Goal: Transaction & Acquisition: Purchase product/service

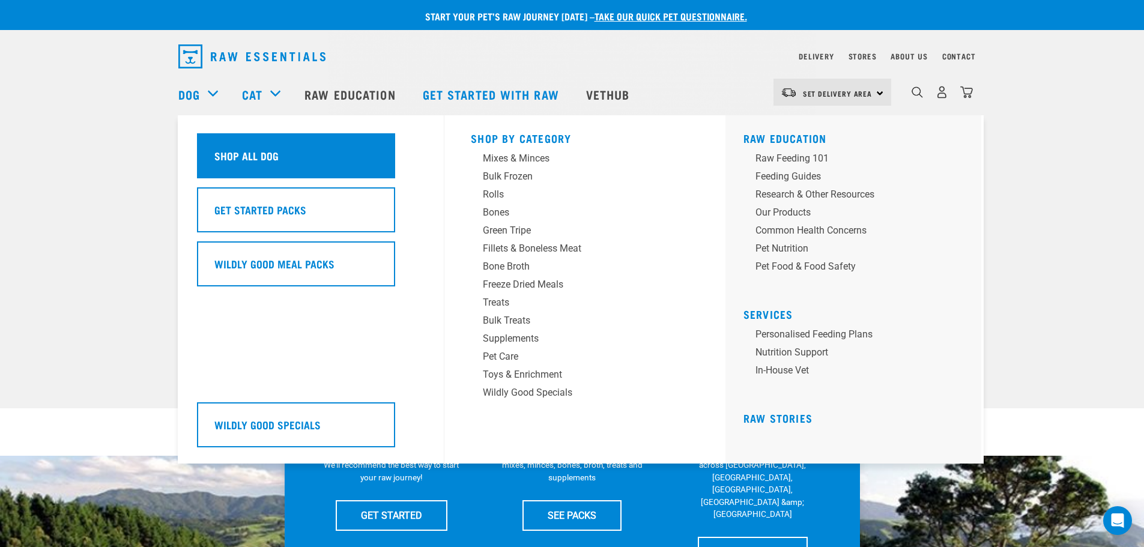
click at [327, 158] on div "Shop All Dog" at bounding box center [296, 155] width 198 height 45
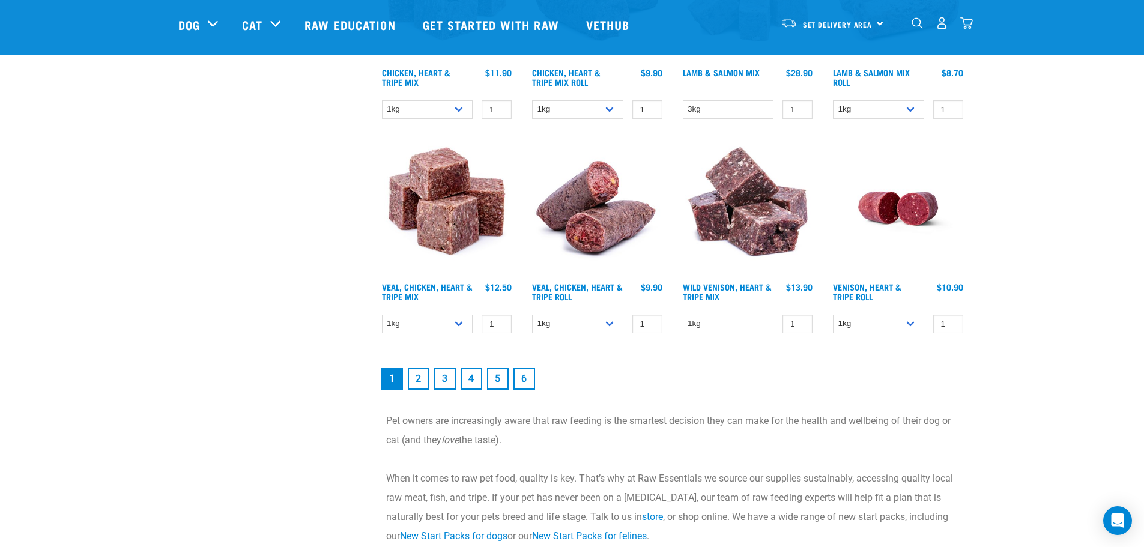
scroll to position [1621, 0]
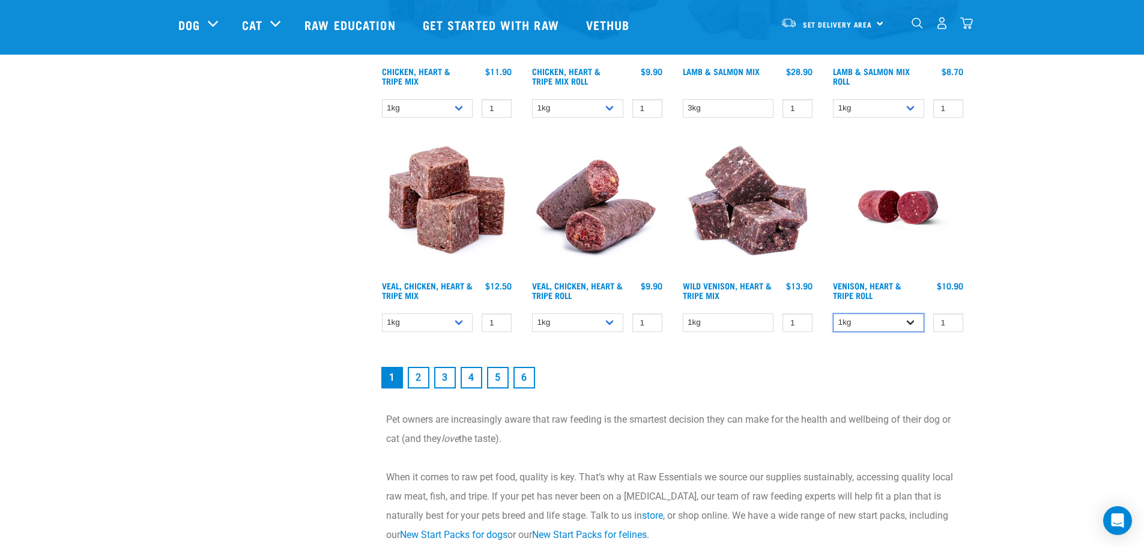
click at [908, 327] on select "1kg Bulk (10kg)" at bounding box center [878, 322] width 91 height 19
click at [422, 375] on link "2" at bounding box center [419, 378] width 22 height 22
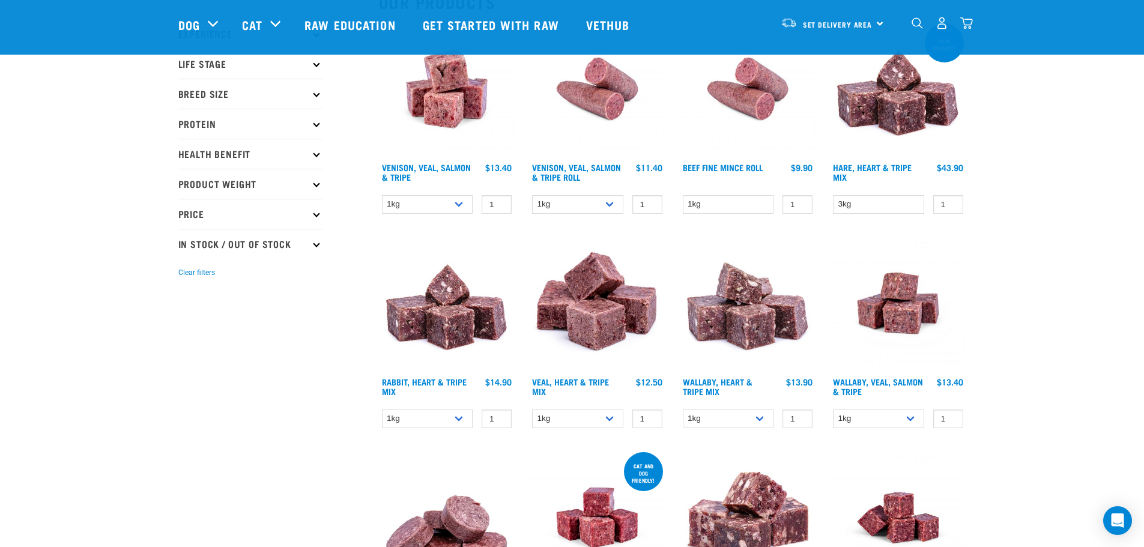
scroll to position [180, 0]
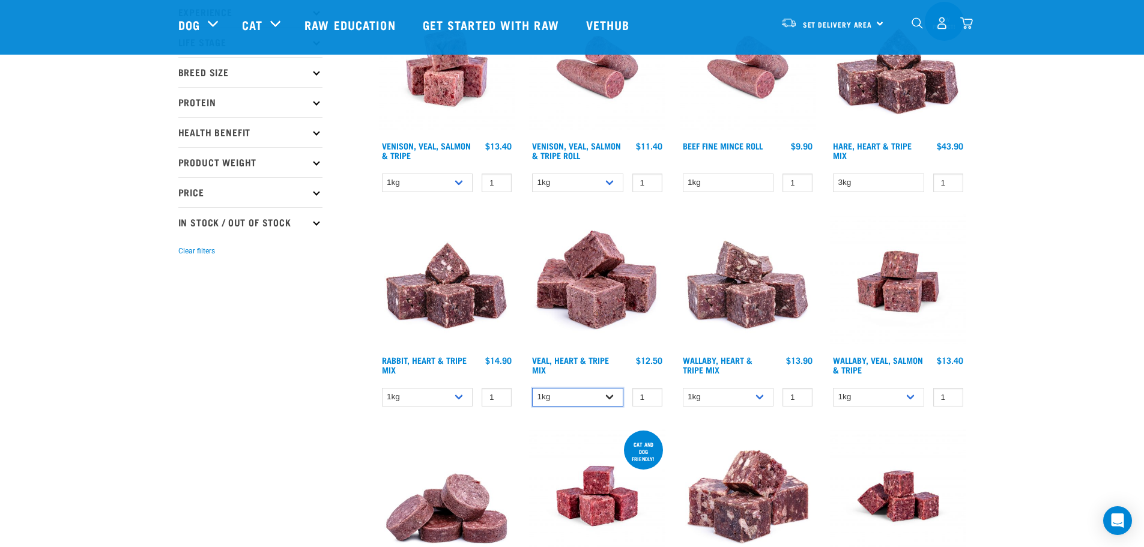
click at [609, 397] on select "1kg 3kg Bulk (10kg)" at bounding box center [577, 397] width 91 height 19
select select "14880"
click at [532, 388] on select "1kg 3kg Bulk (10kg)" at bounding box center [577, 397] width 91 height 19
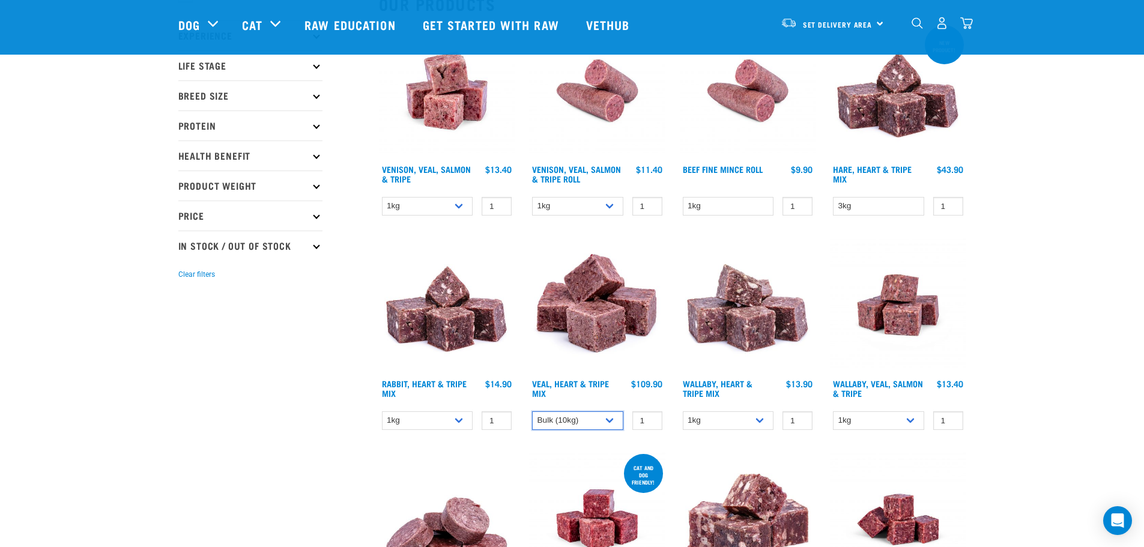
scroll to position [0, 0]
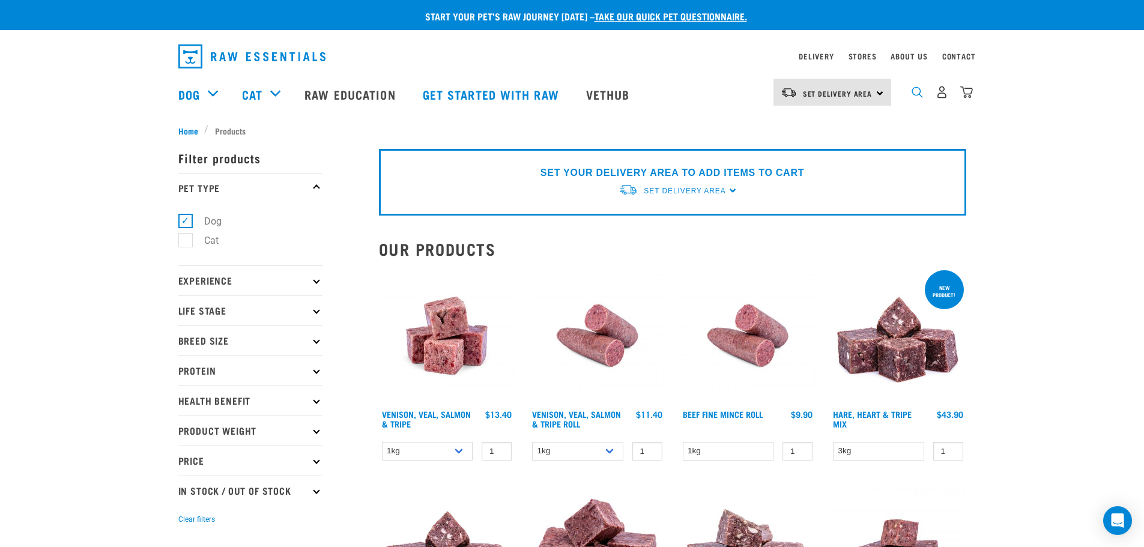
click at [912, 97] on img "dropdown navigation" at bounding box center [916, 91] width 11 height 11
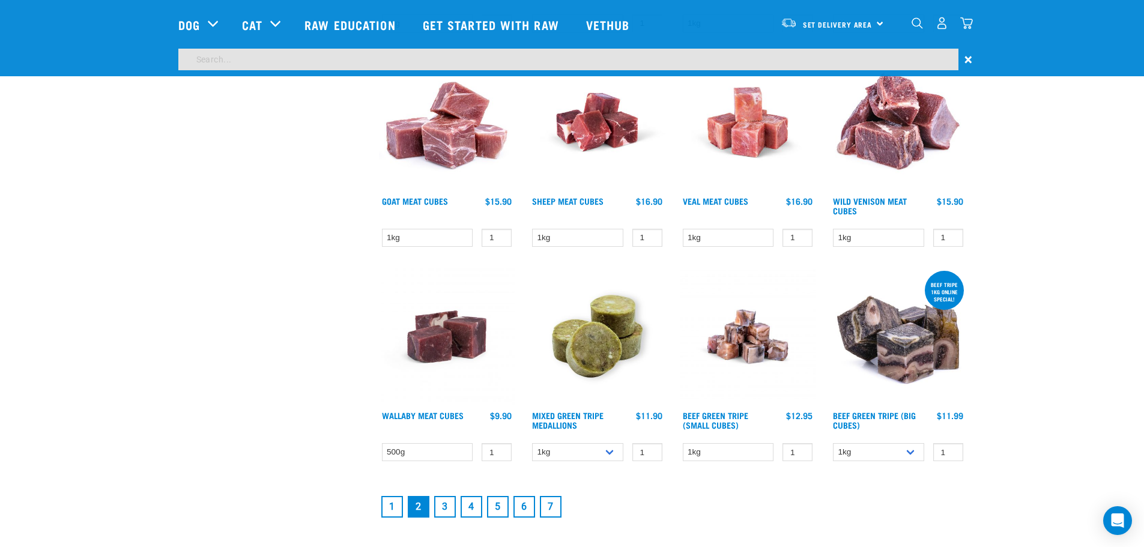
scroll to position [1435, 0]
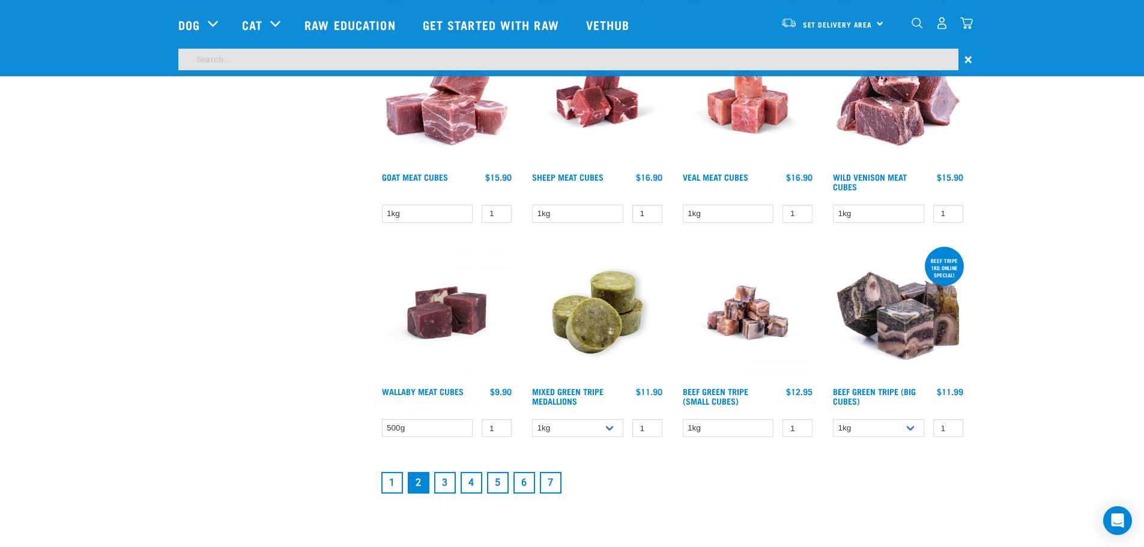
click at [399, 52] on input "search" at bounding box center [568, 60] width 780 height 22
type input "veal heart and tripe"
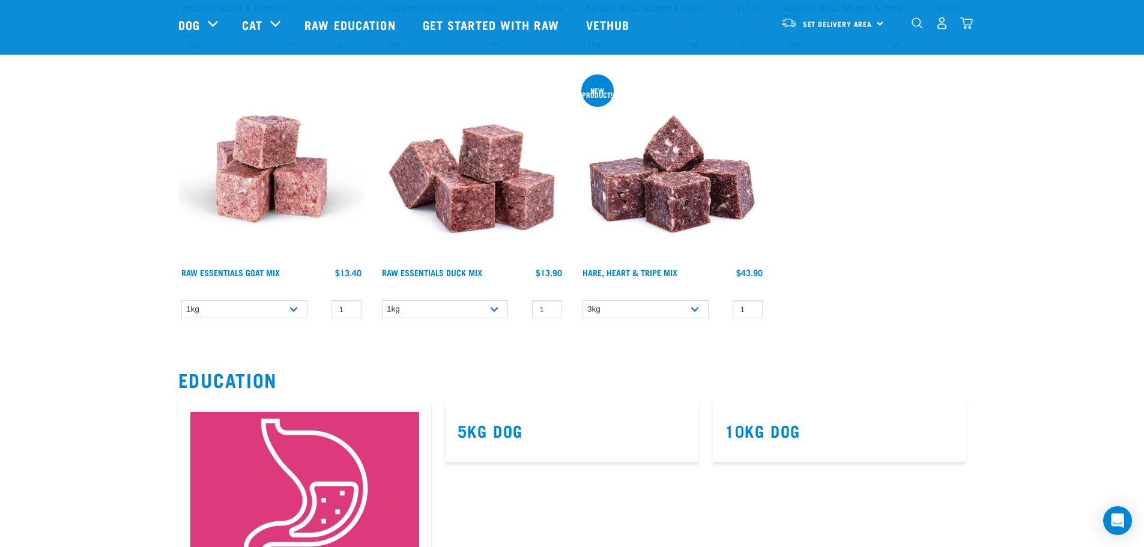
scroll to position [961, 0]
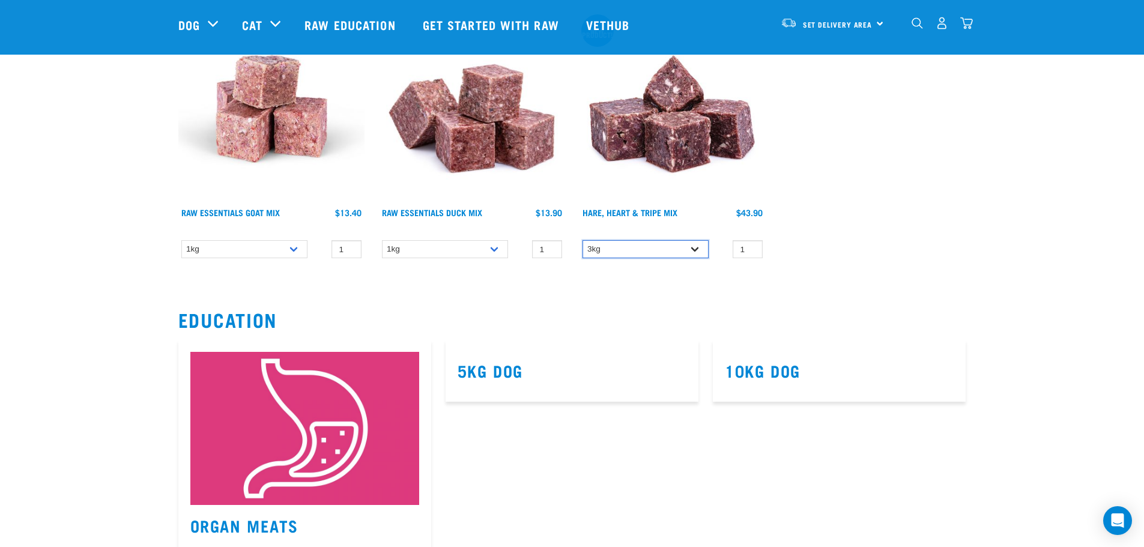
click at [693, 249] on select "3kg" at bounding box center [645, 249] width 126 height 19
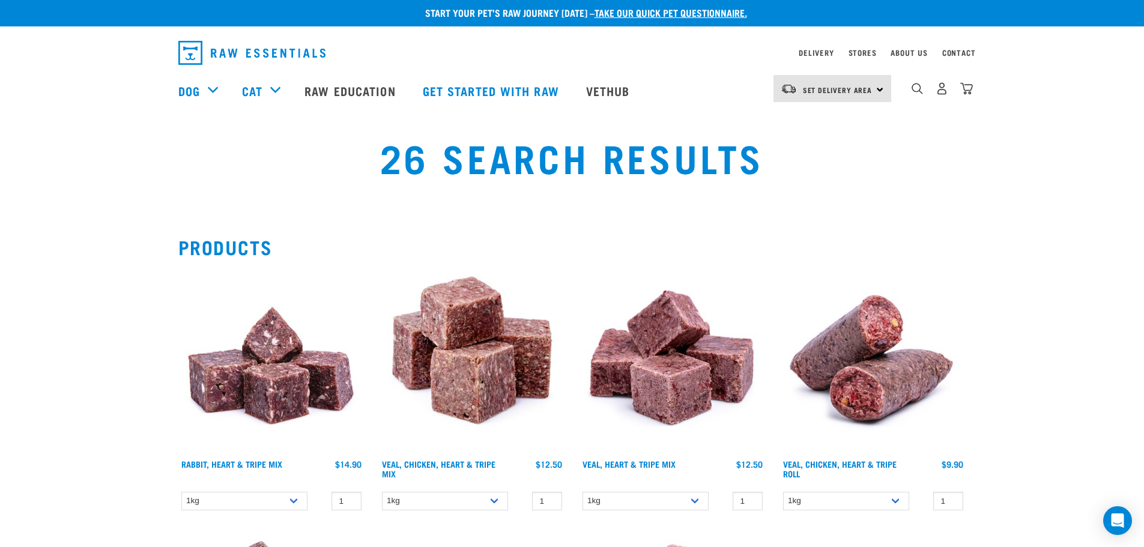
scroll to position [0, 0]
